Goal: Task Accomplishment & Management: Complete application form

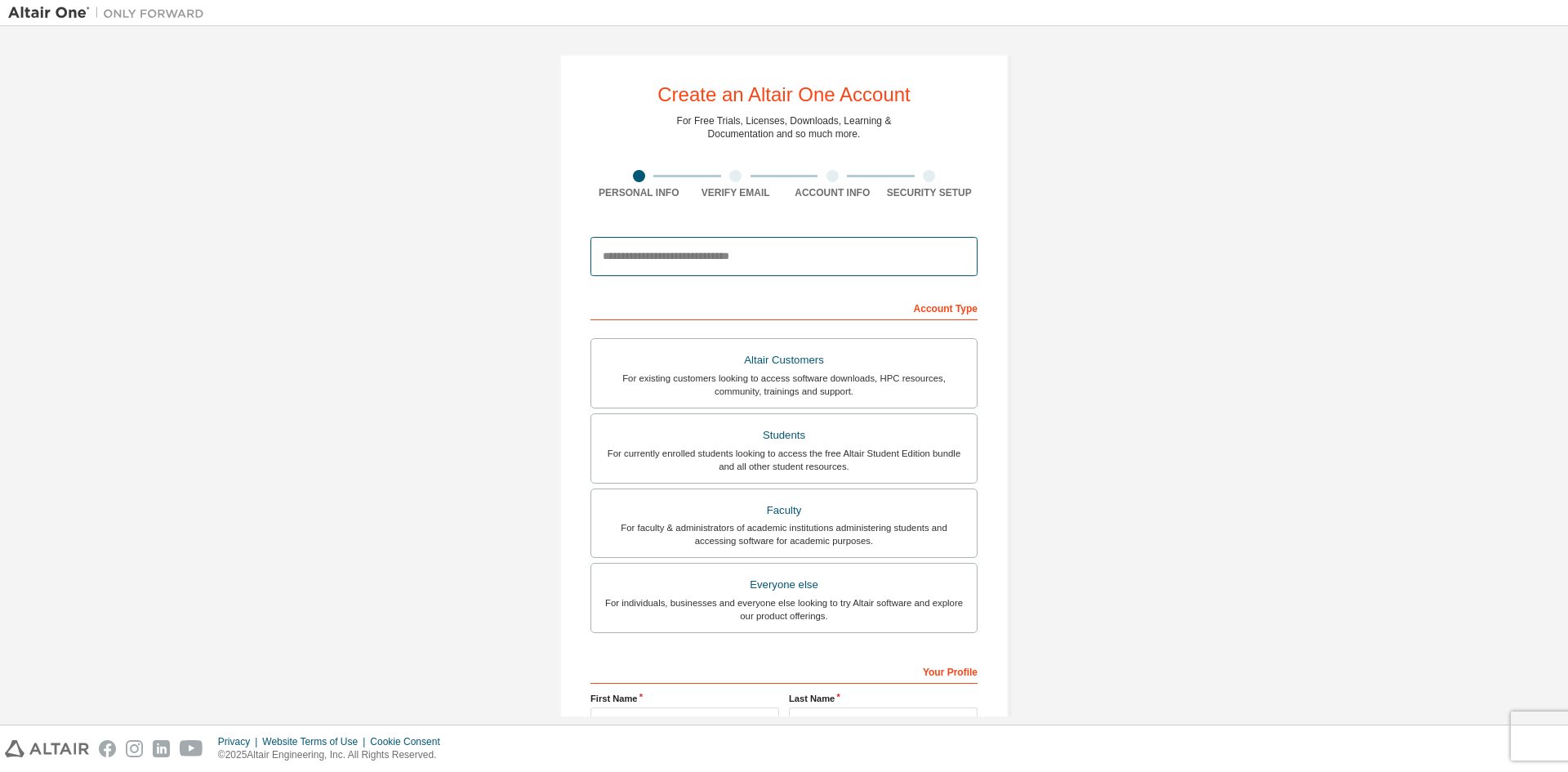
click at [700, 263] on input "email" at bounding box center [784, 256] width 387 height 39
type input "**********"
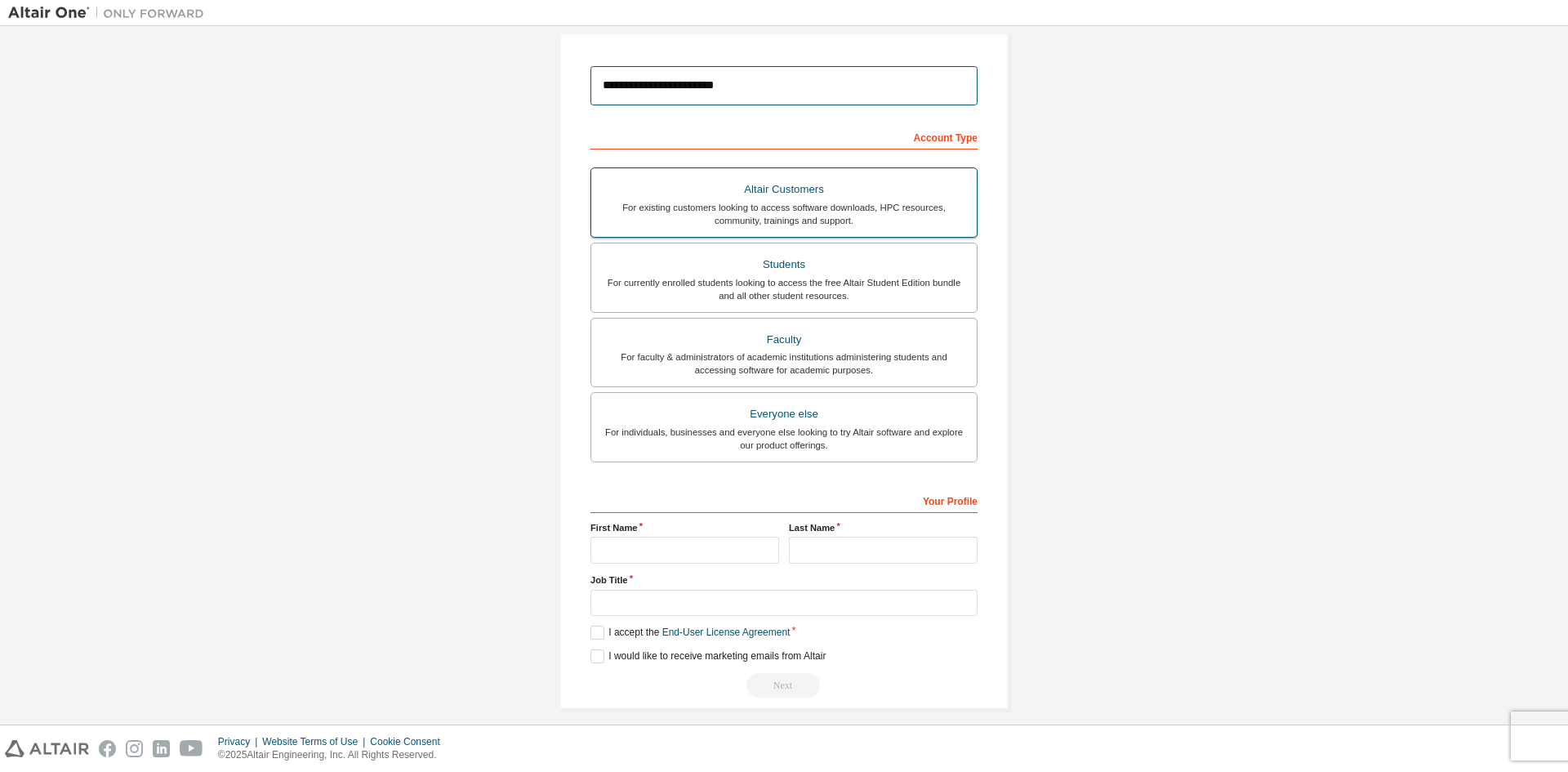
scroll to position [183, 0]
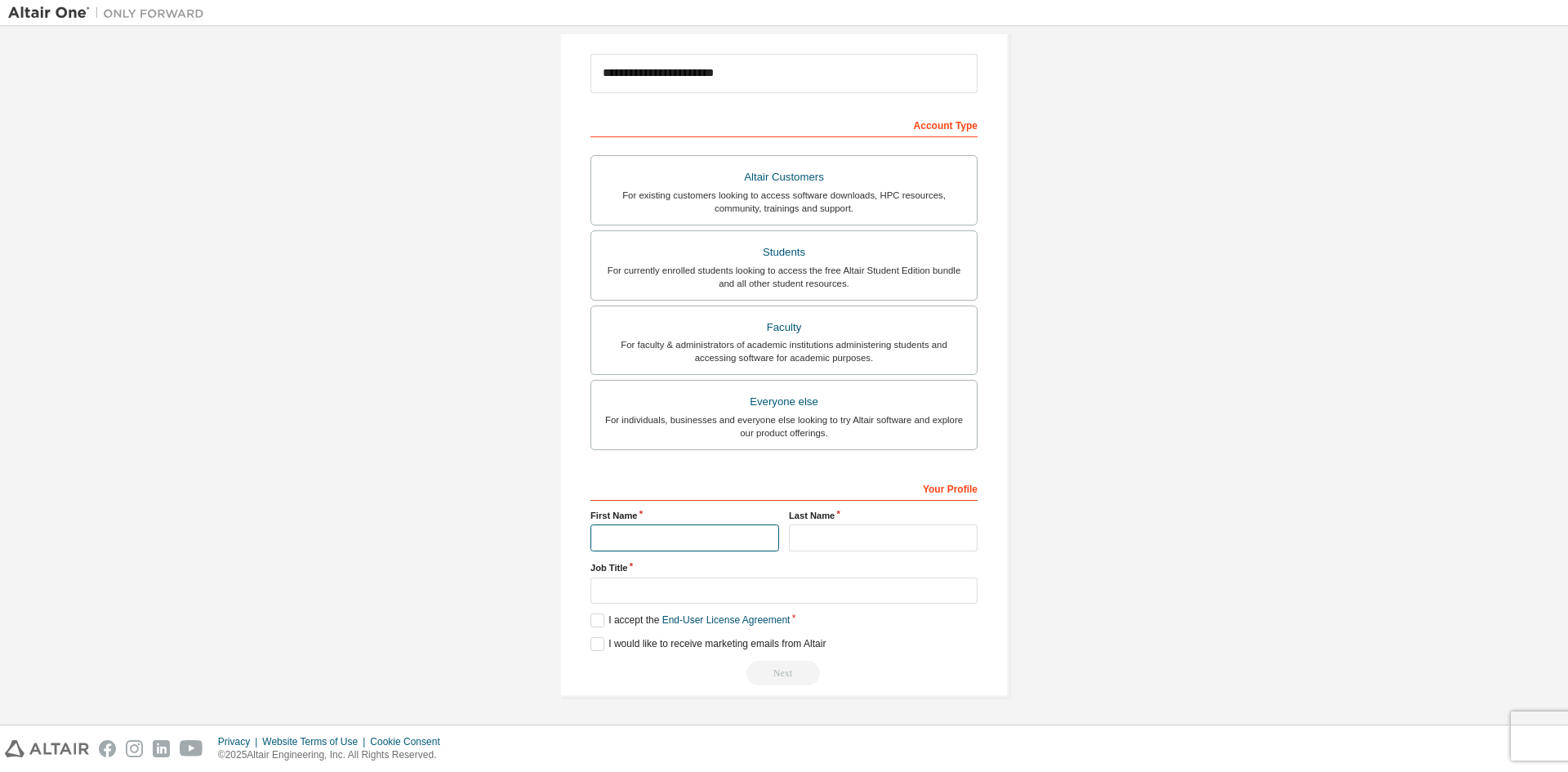
click at [710, 525] on input "text" at bounding box center [685, 537] width 188 height 27
type input "****"
type input "*****"
type input "*******"
click at [595, 616] on label "I accept the End-User License Agreement" at bounding box center [690, 620] width 199 height 14
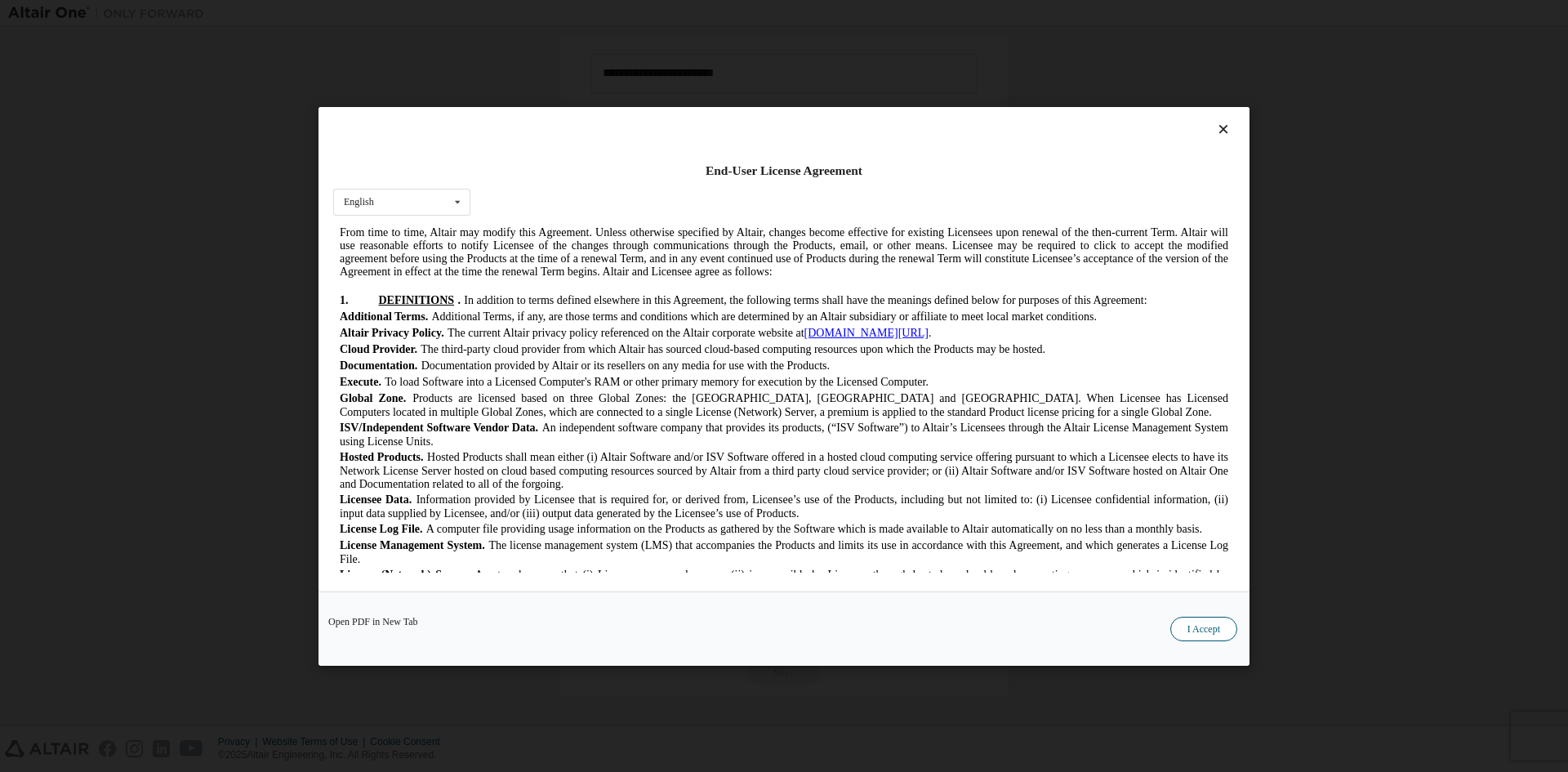
scroll to position [327, 0]
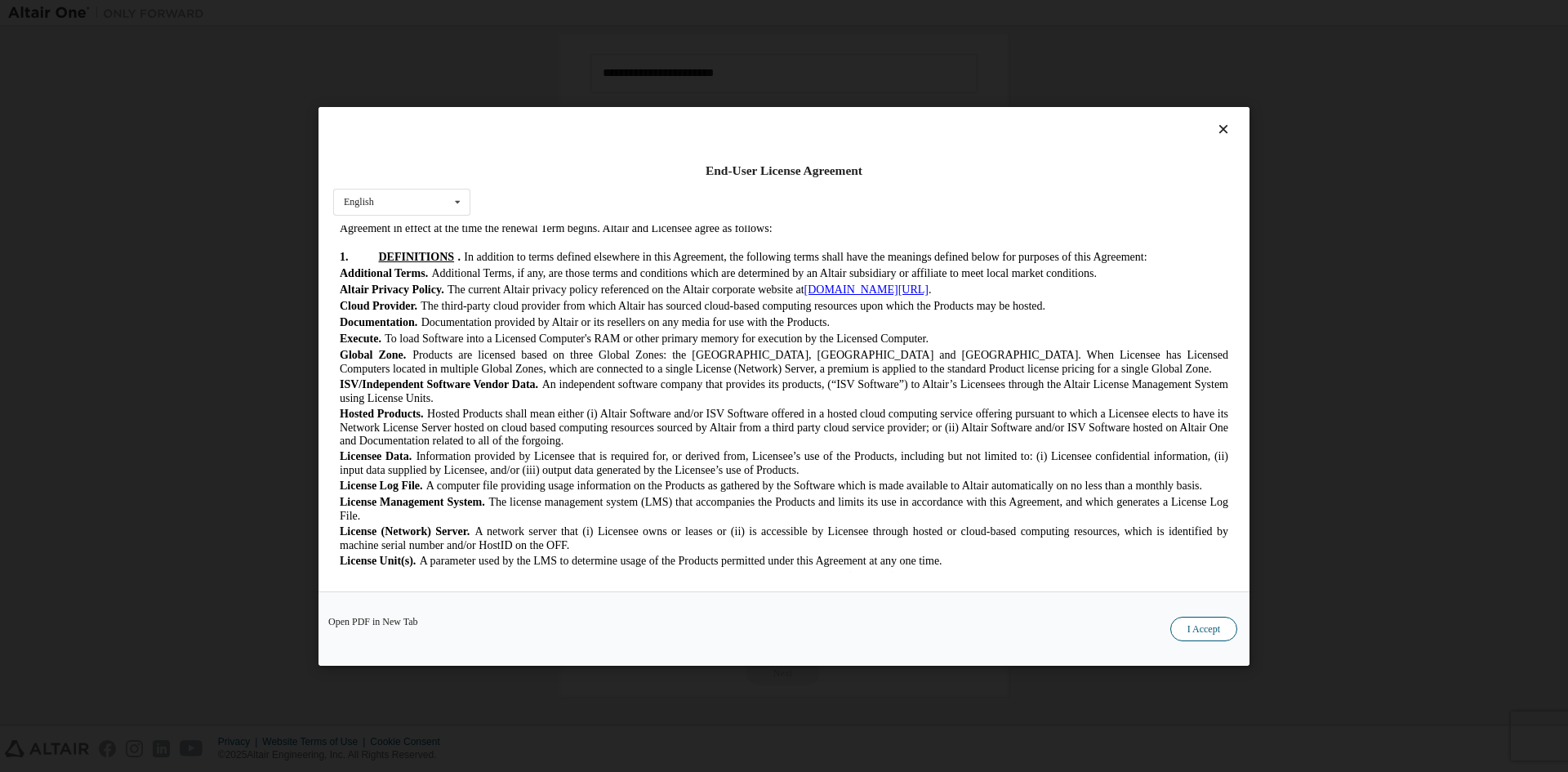
click at [1211, 632] on button "I Accept" at bounding box center [1203, 628] width 67 height 24
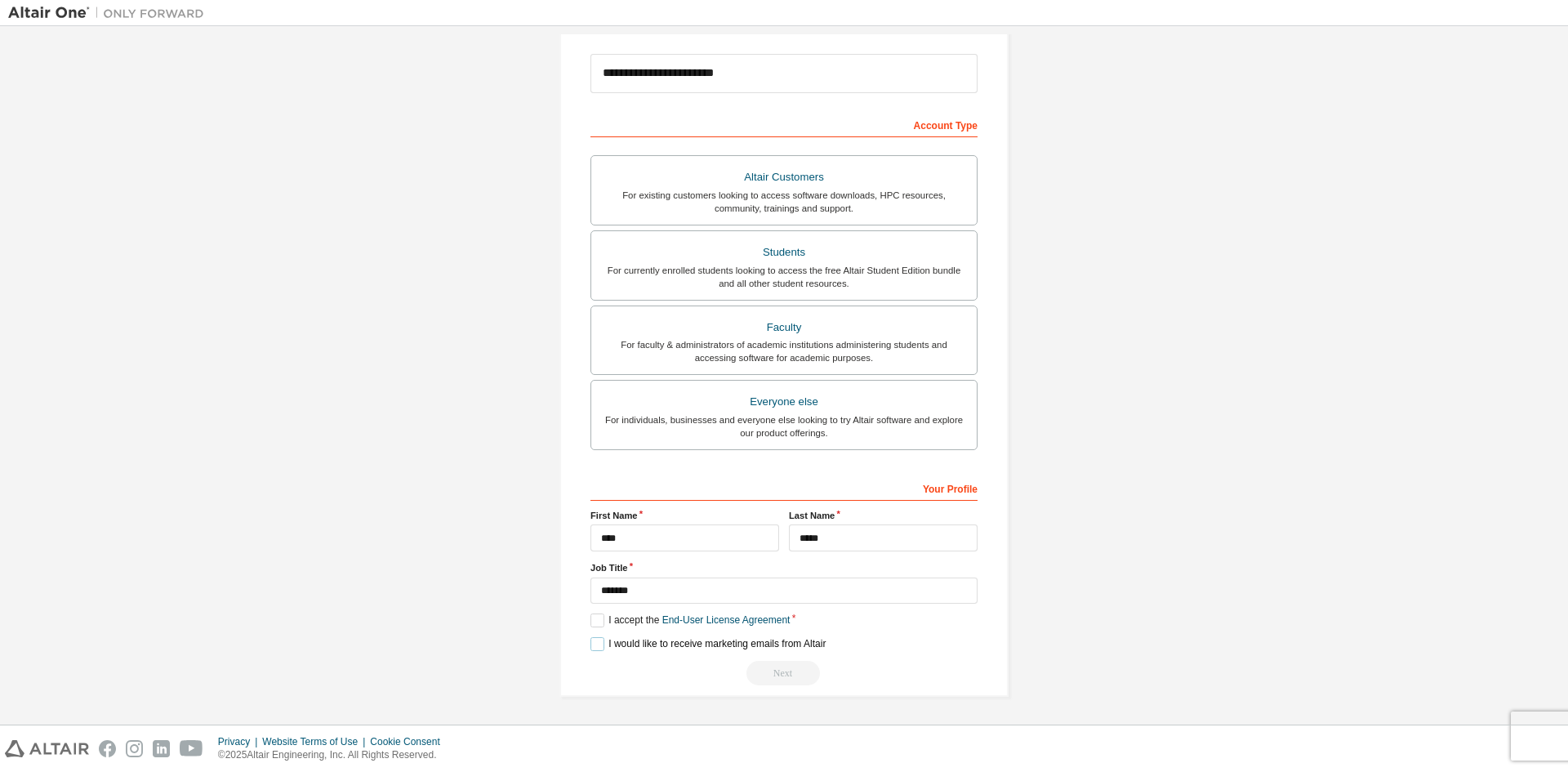
click at [597, 639] on label "I would like to receive marketing emails from Altair" at bounding box center [708, 644] width 235 height 14
click at [596, 640] on label "I would like to receive marketing emails from Altair" at bounding box center [708, 644] width 235 height 14
click at [590, 619] on label "I accept the End-User License Agreement" at bounding box center [690, 620] width 199 height 14
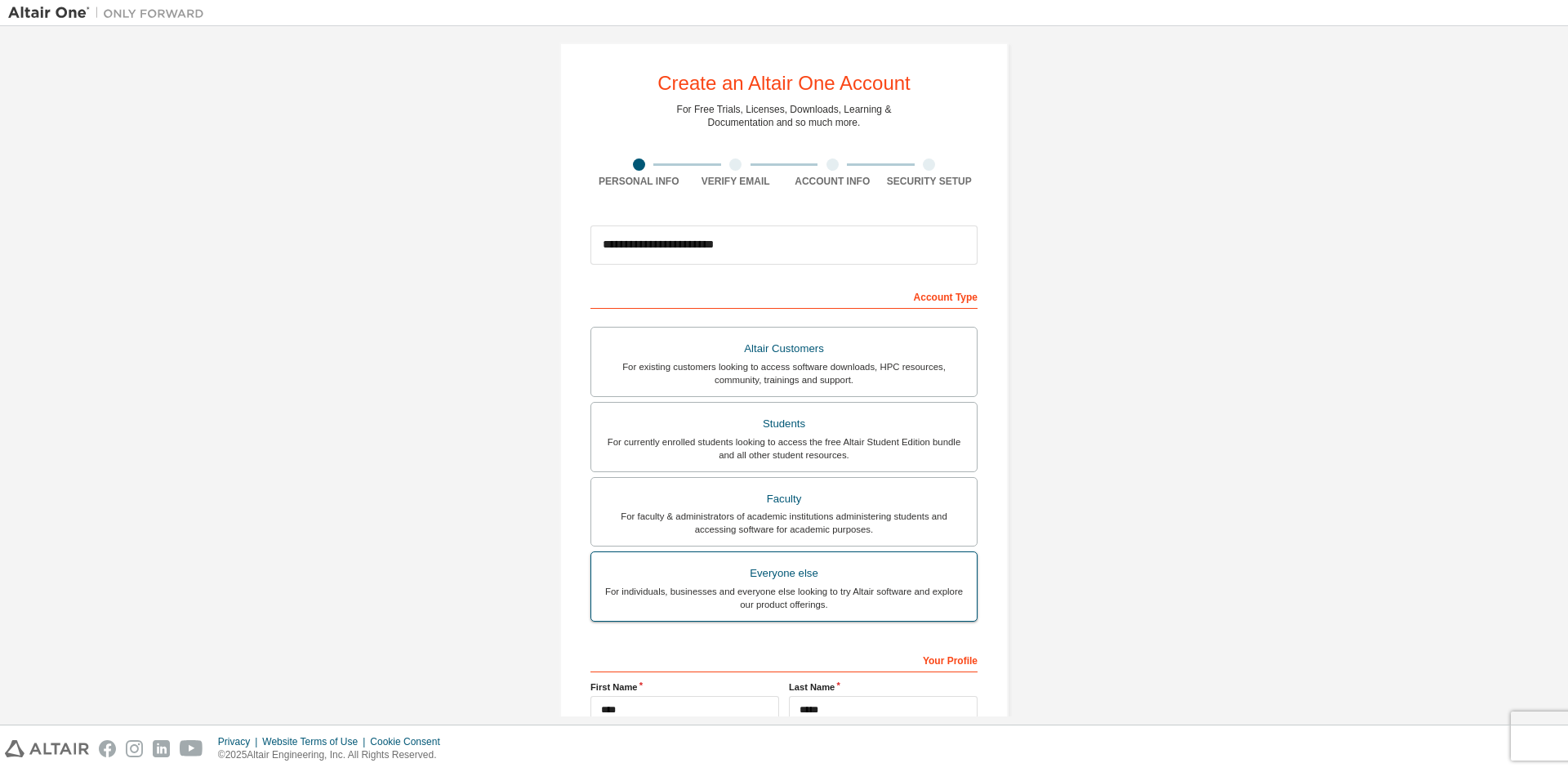
scroll to position [0, 0]
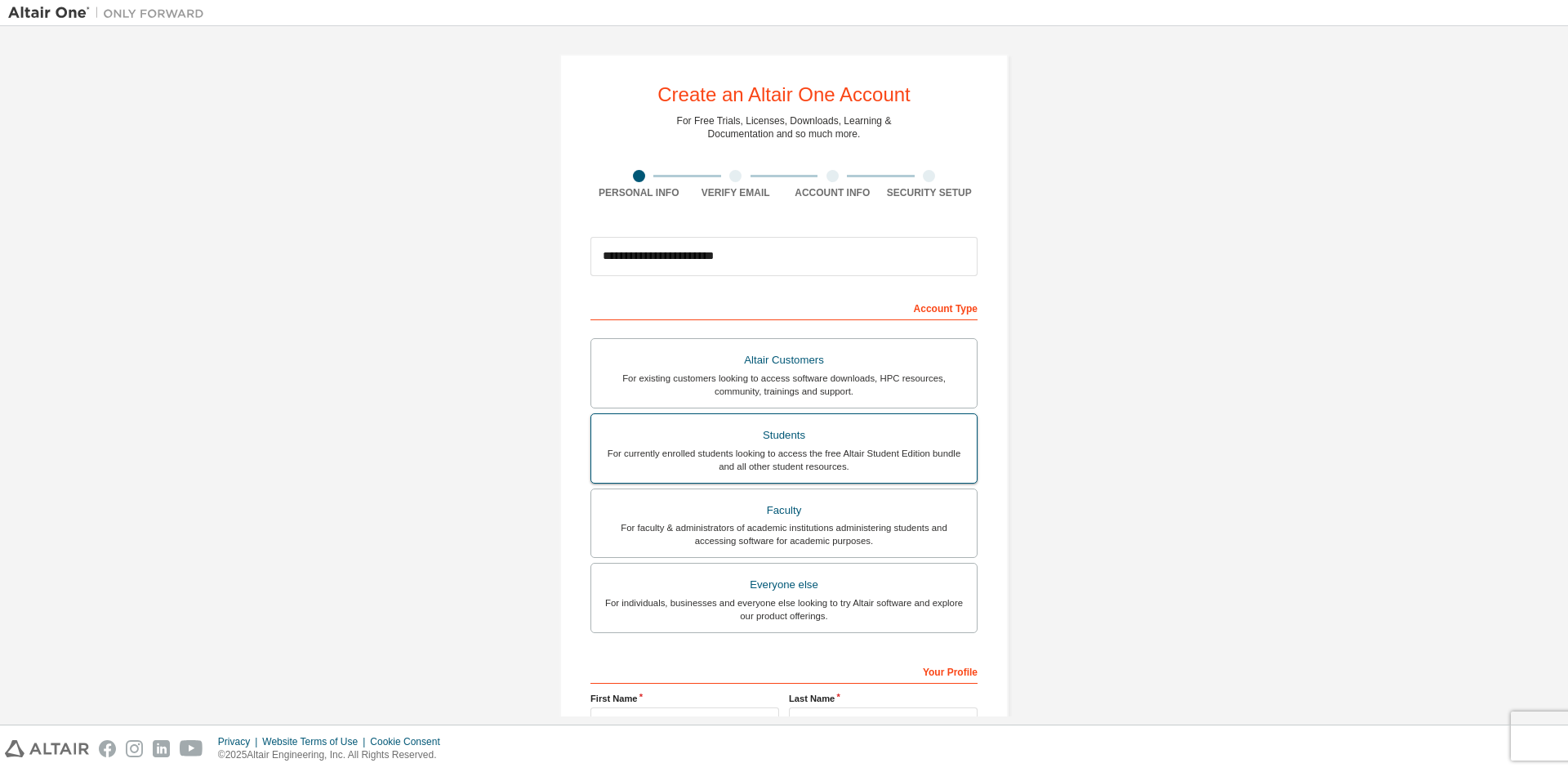
click at [805, 455] on div "For currently enrolled students looking to access the free Altair Student Editi…" at bounding box center [784, 460] width 366 height 26
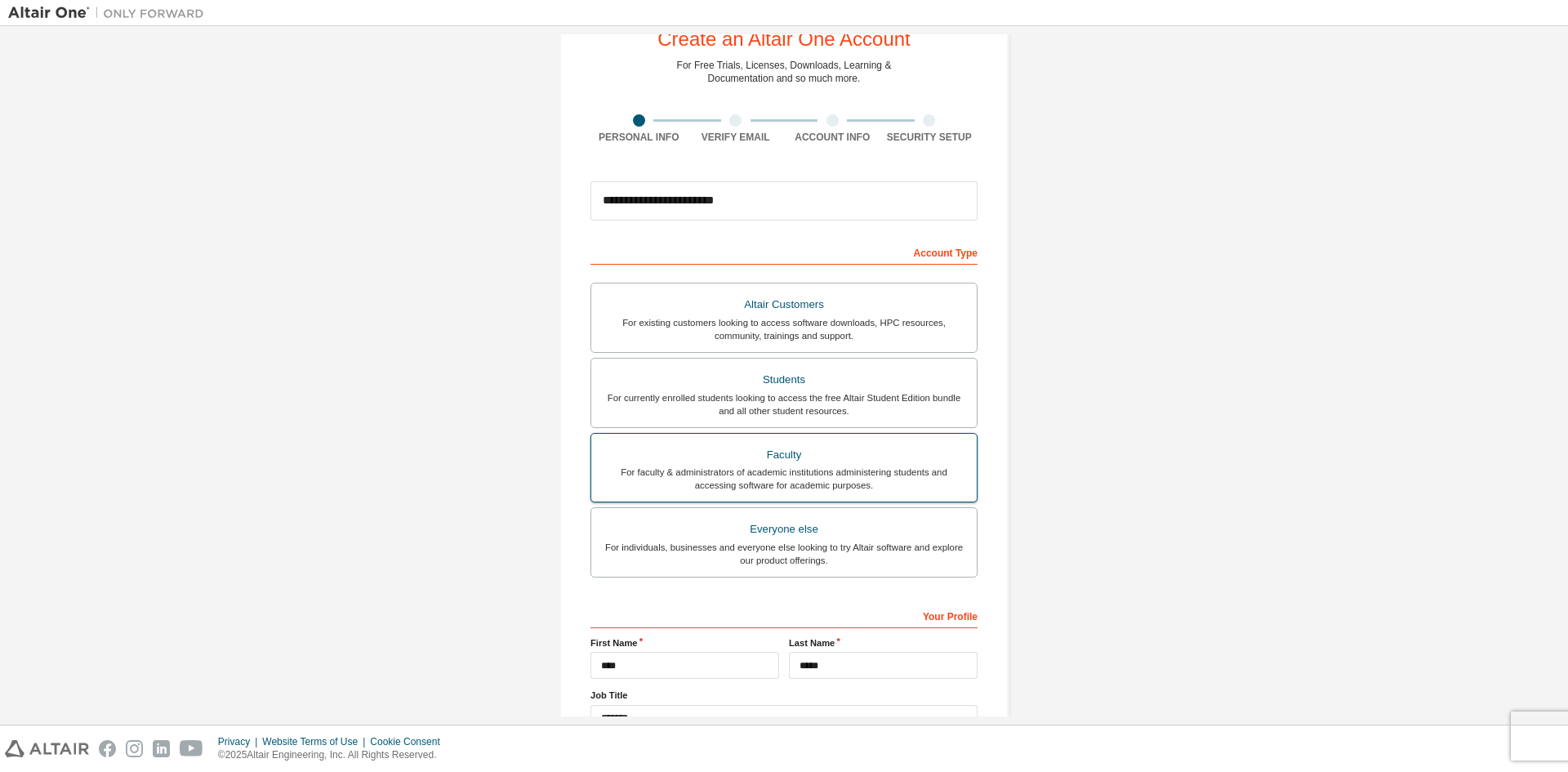
scroll to position [183, 0]
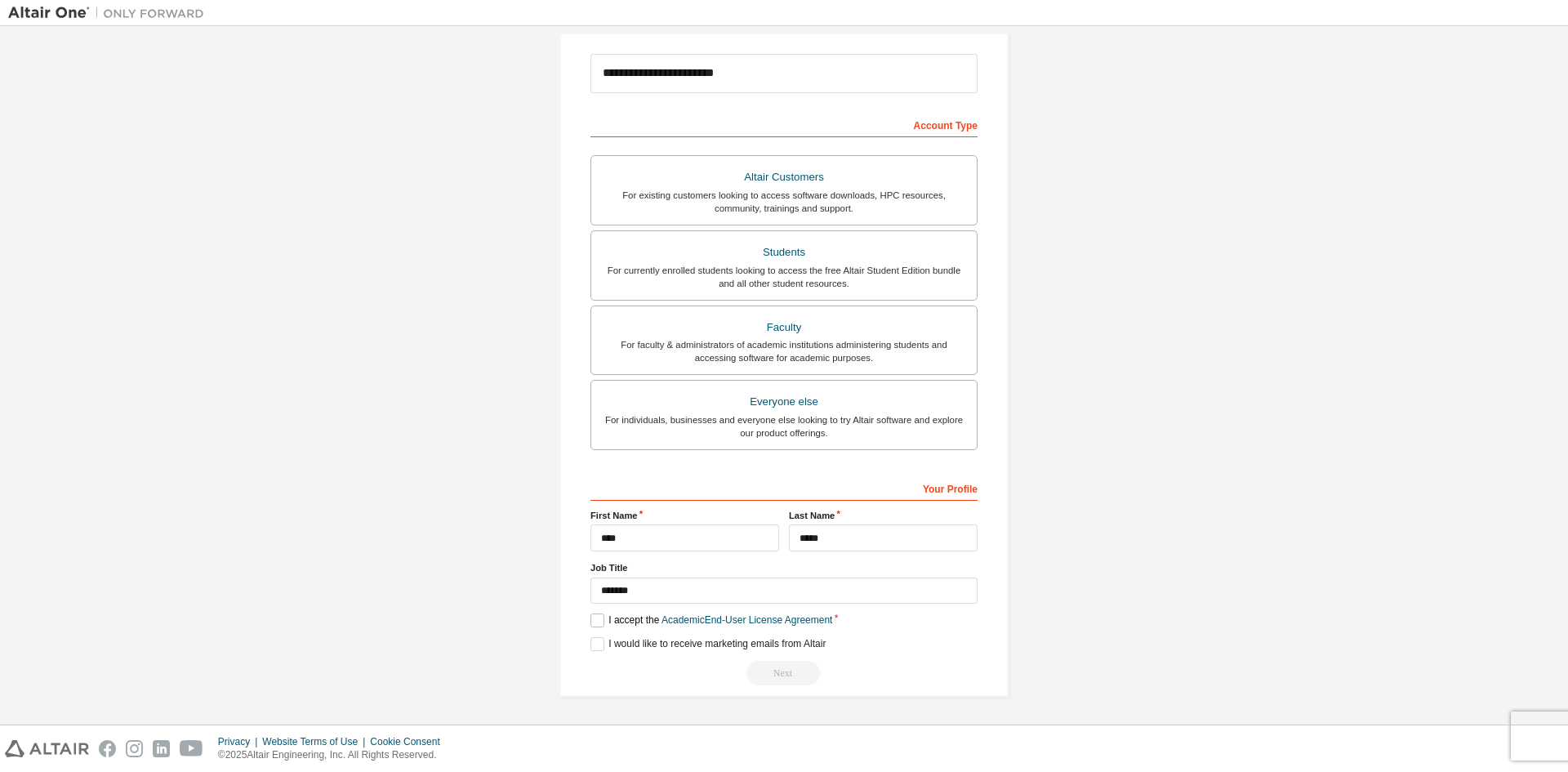
click at [593, 620] on label "I accept the Academic End-User License Agreement" at bounding box center [711, 620] width 242 height 14
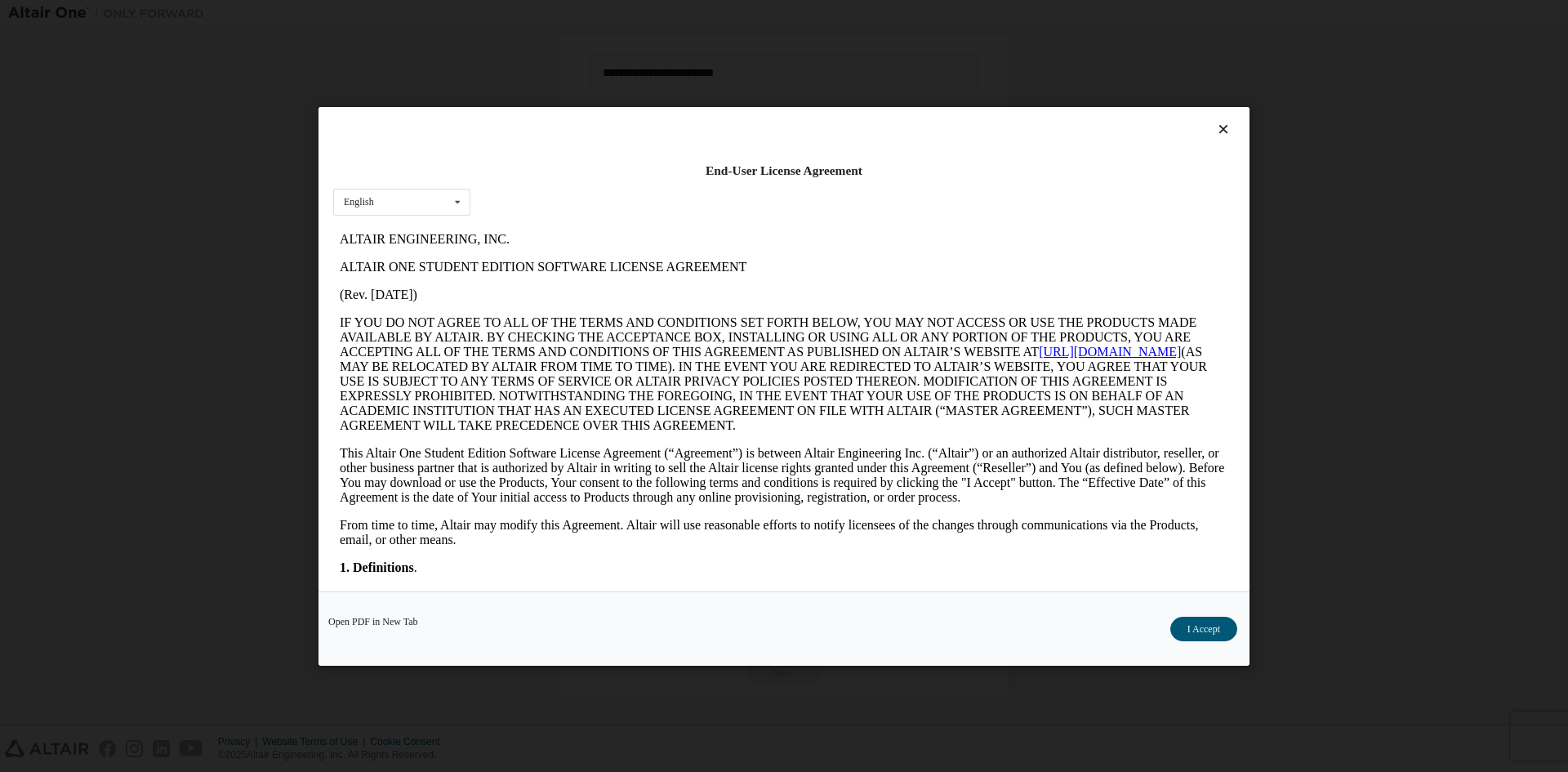
scroll to position [0, 0]
click at [1201, 627] on button "I Accept" at bounding box center [1203, 628] width 67 height 24
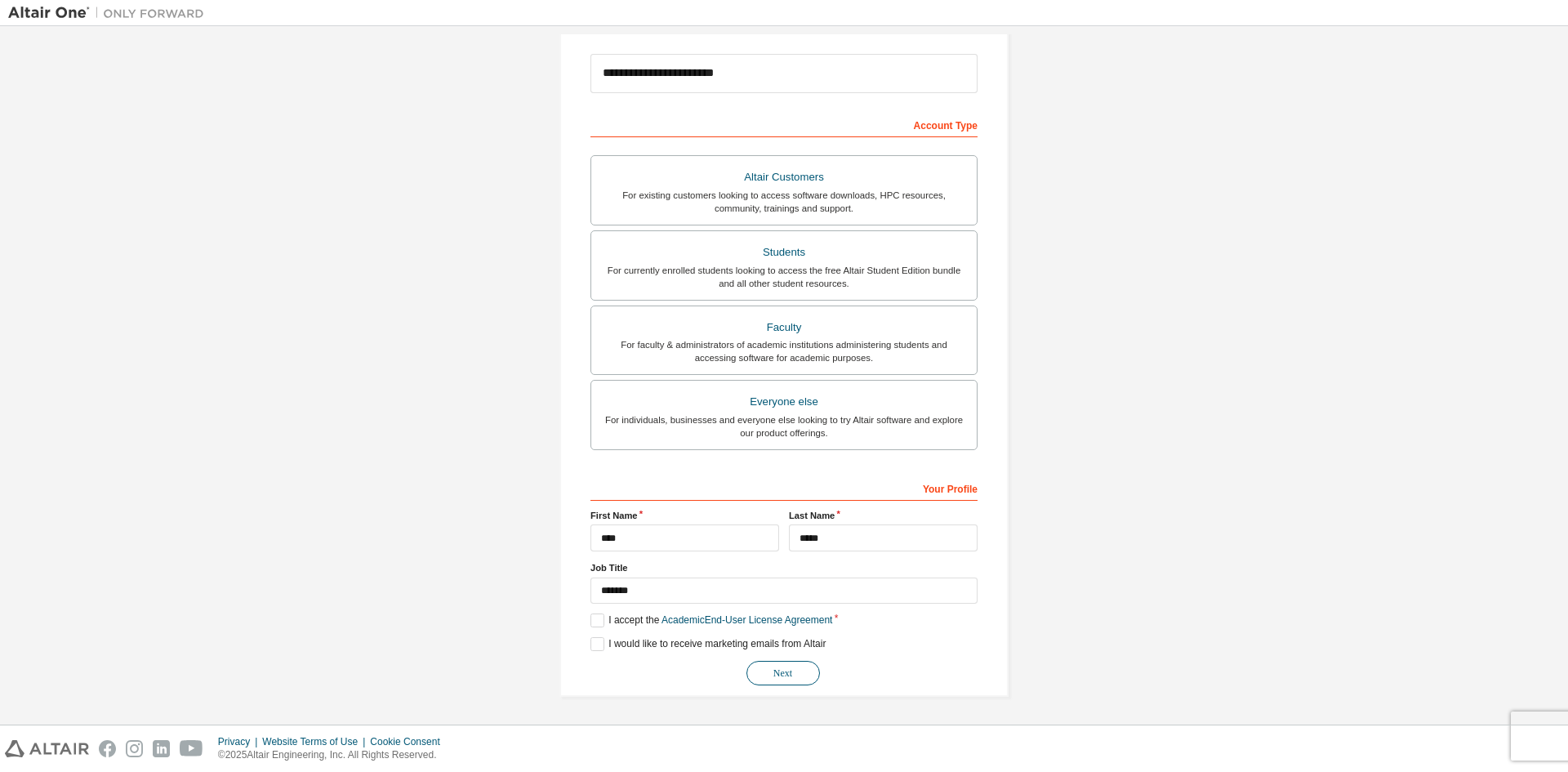
click at [794, 674] on button "Next" at bounding box center [783, 673] width 73 height 24
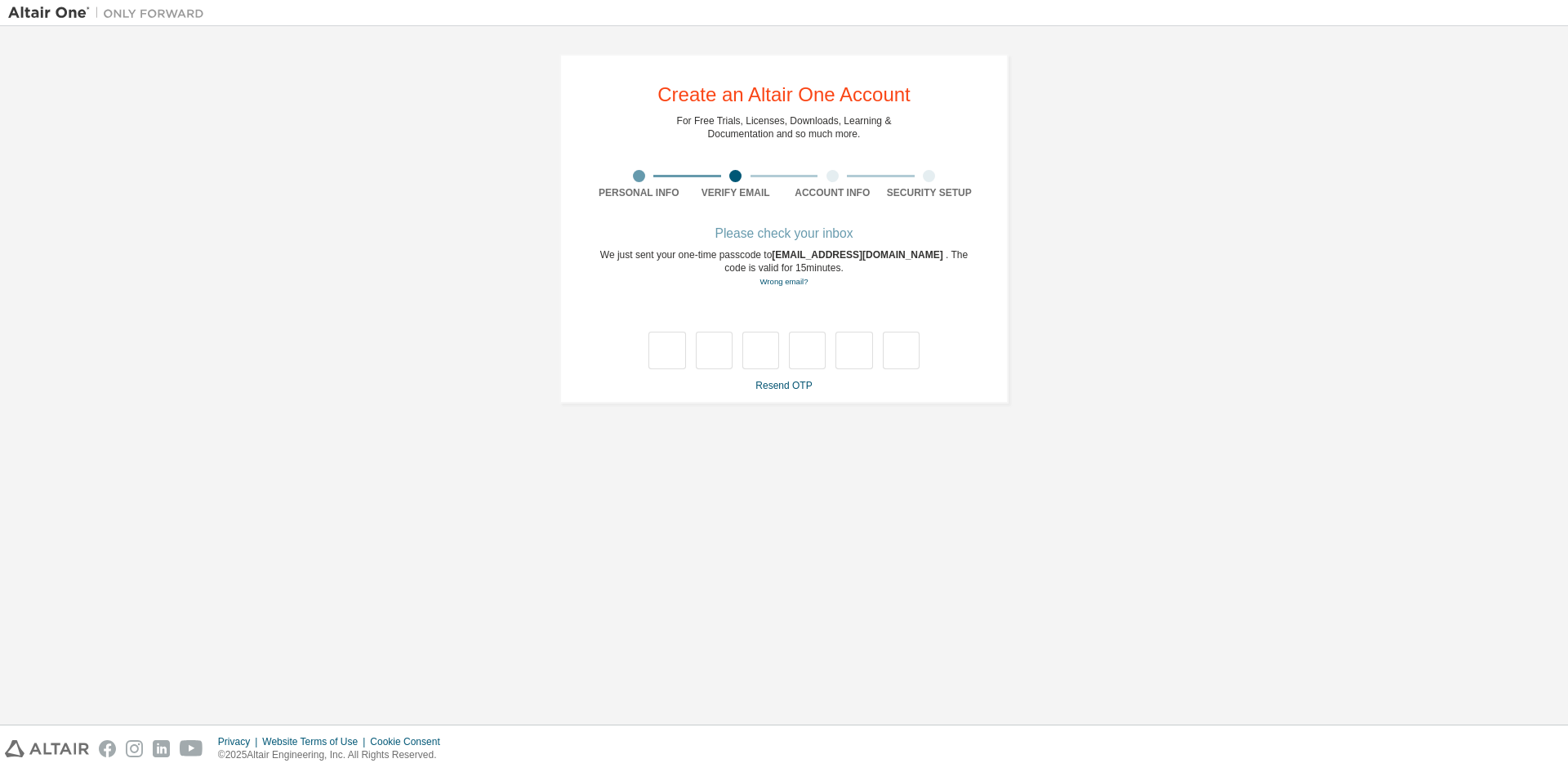
type input "*"
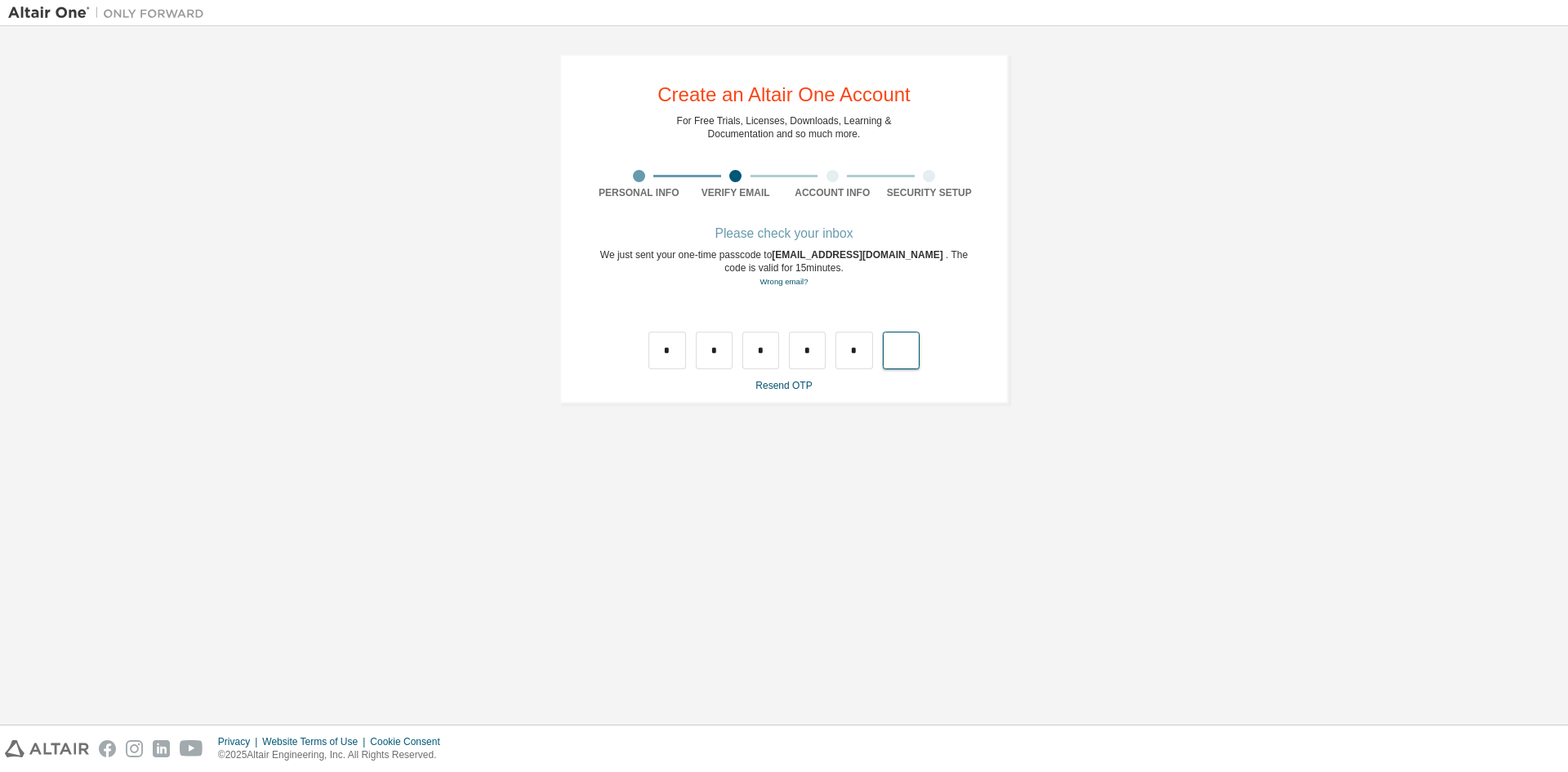
type input "*"
